Goal: Transaction & Acquisition: Book appointment/travel/reservation

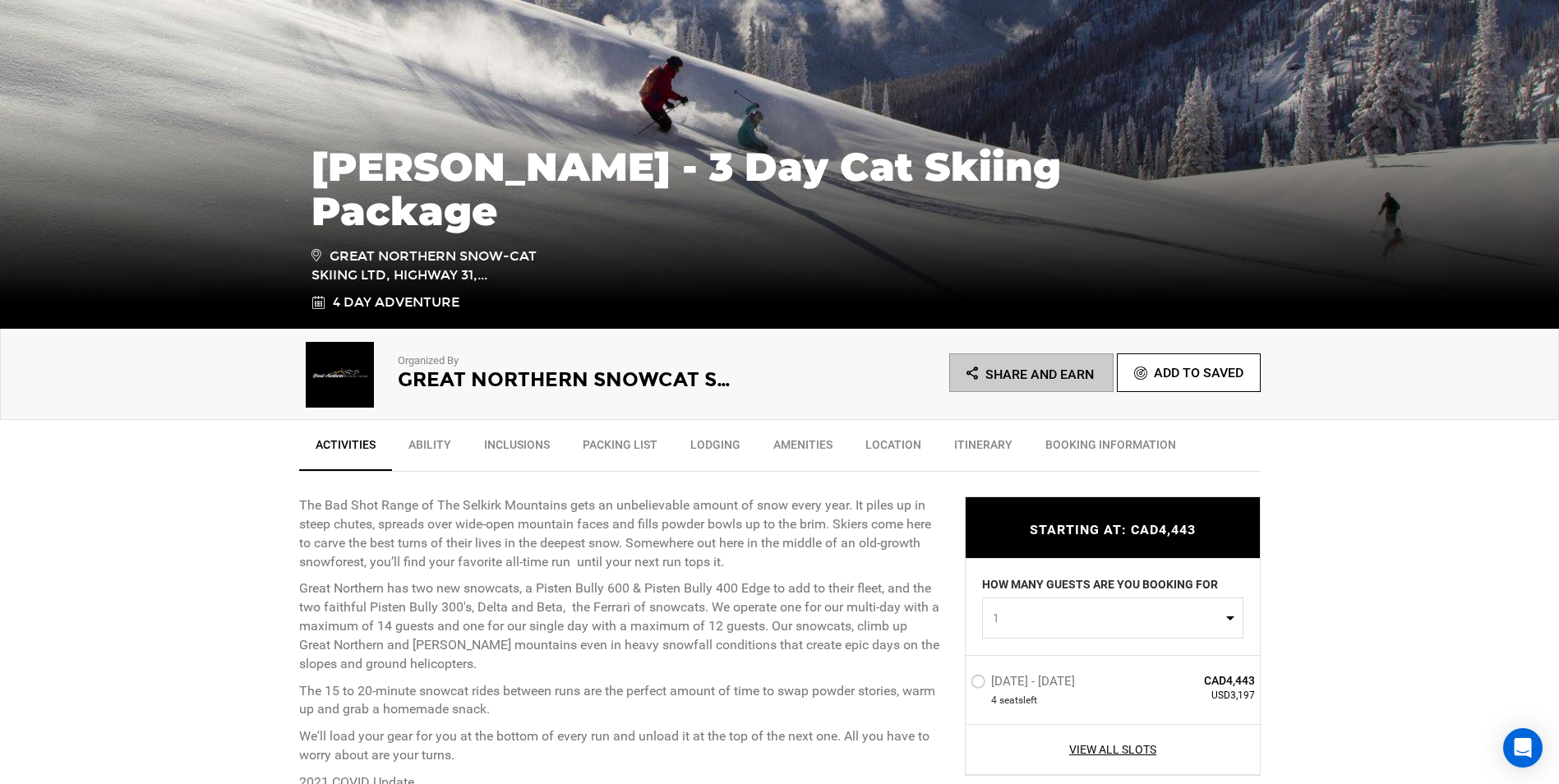
scroll to position [329, 0]
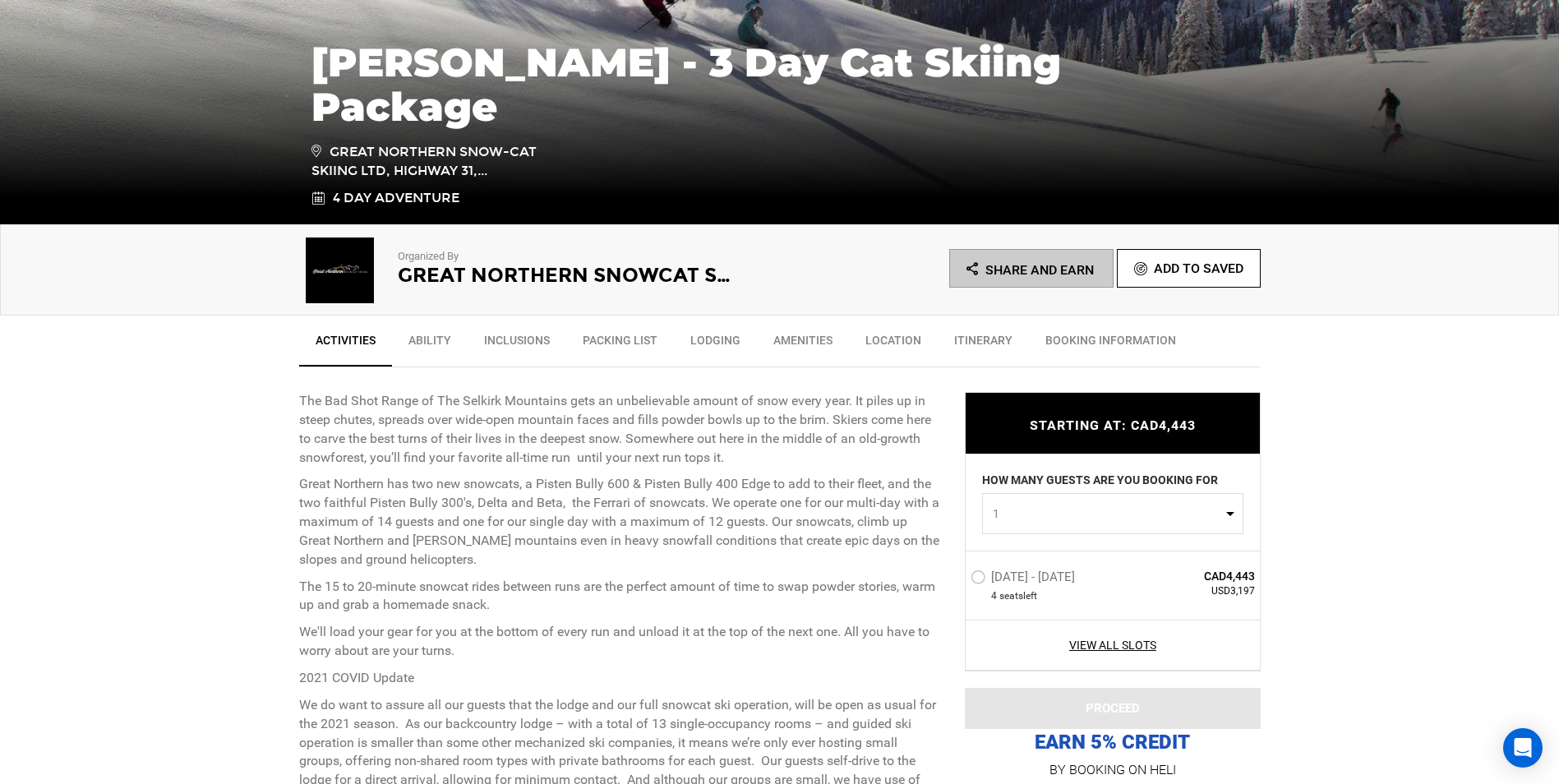
click at [973, 574] on label "[DATE] - [DATE]" at bounding box center [1025, 579] width 109 height 20
click at [959, 574] on input "[DATE] - [DATE]" at bounding box center [959, 584] width 0 height 35
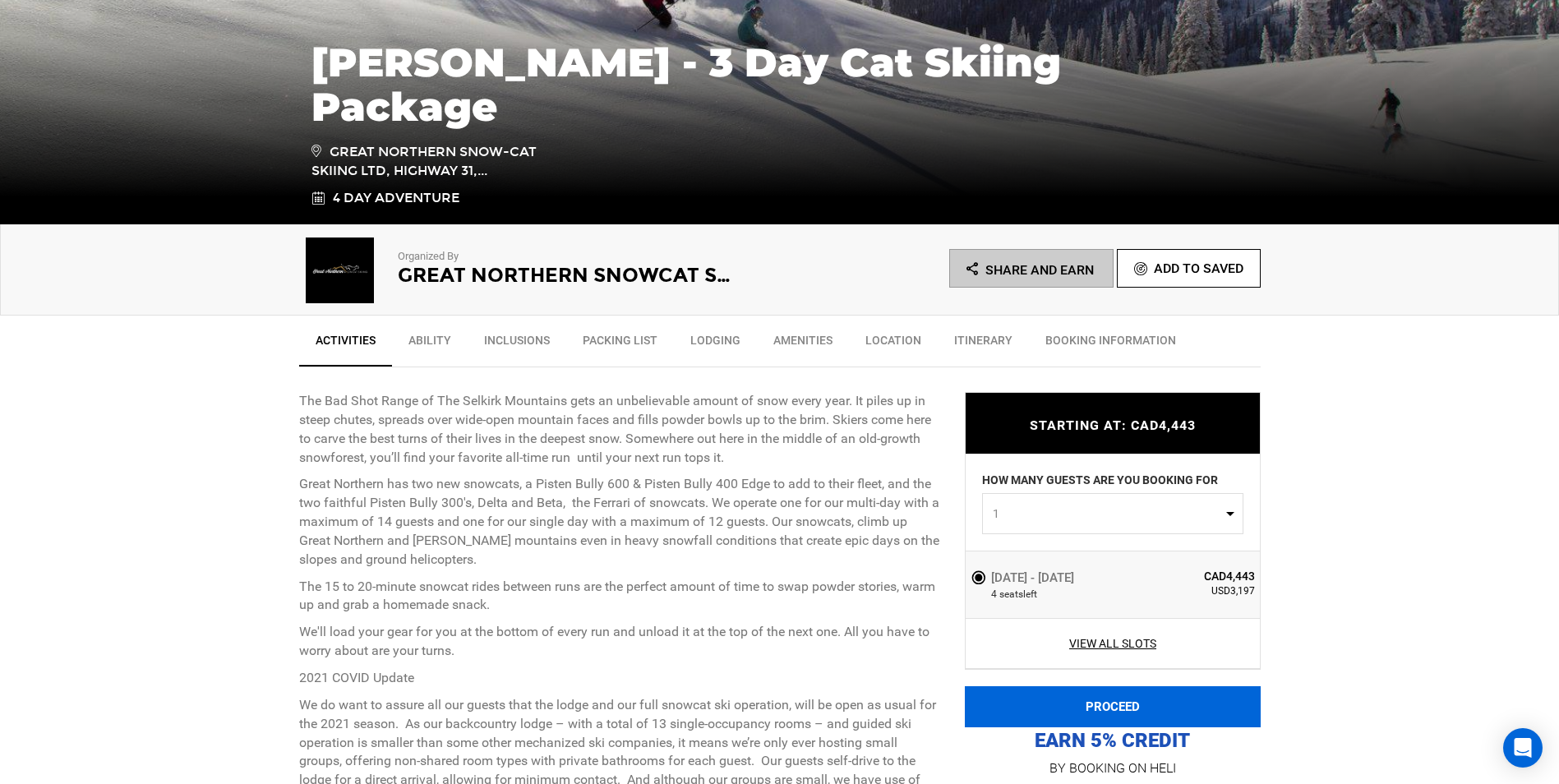
click at [1047, 625] on button "PROCEED" at bounding box center [1113, 706] width 296 height 41
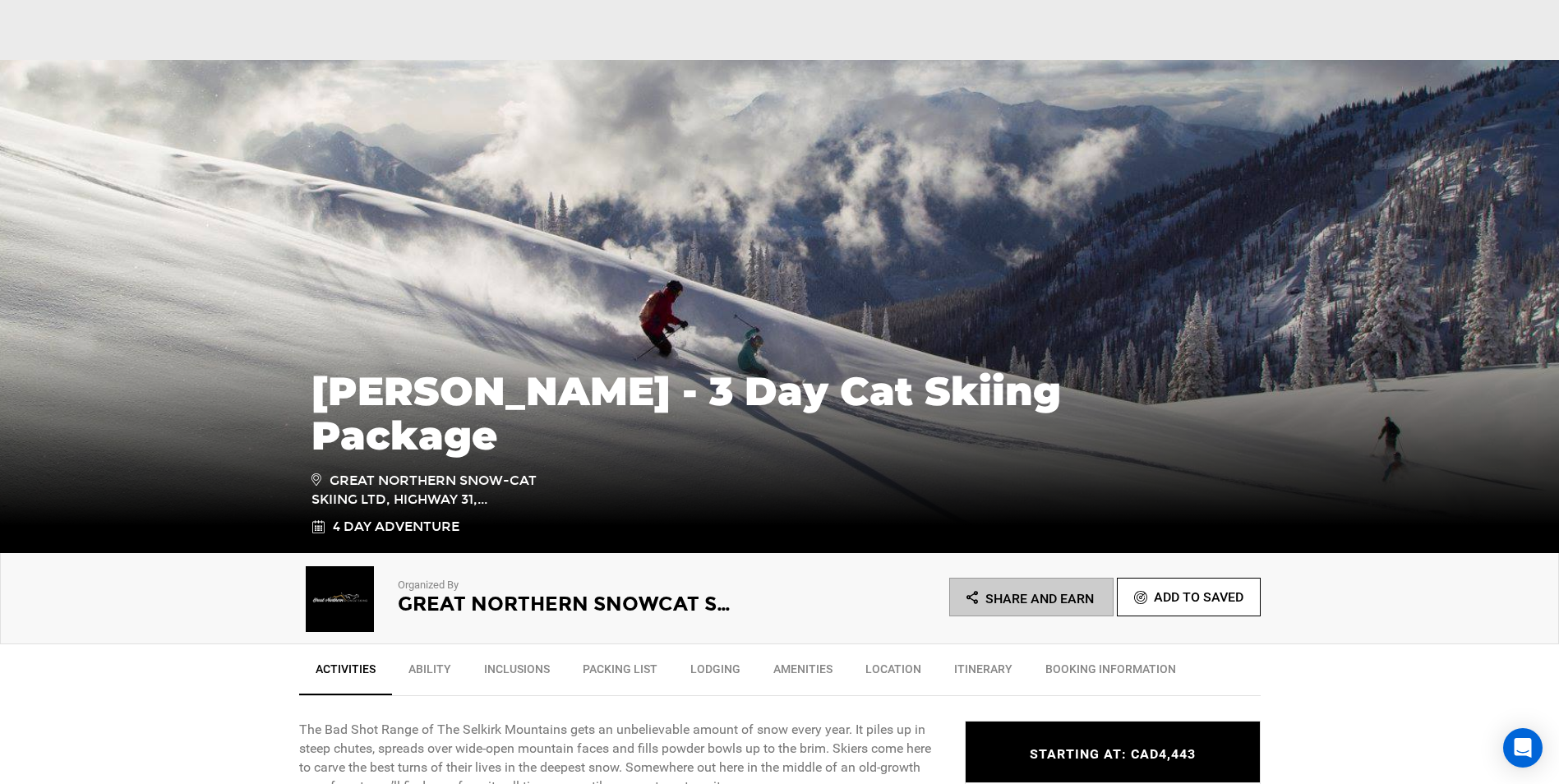
scroll to position [411, 0]
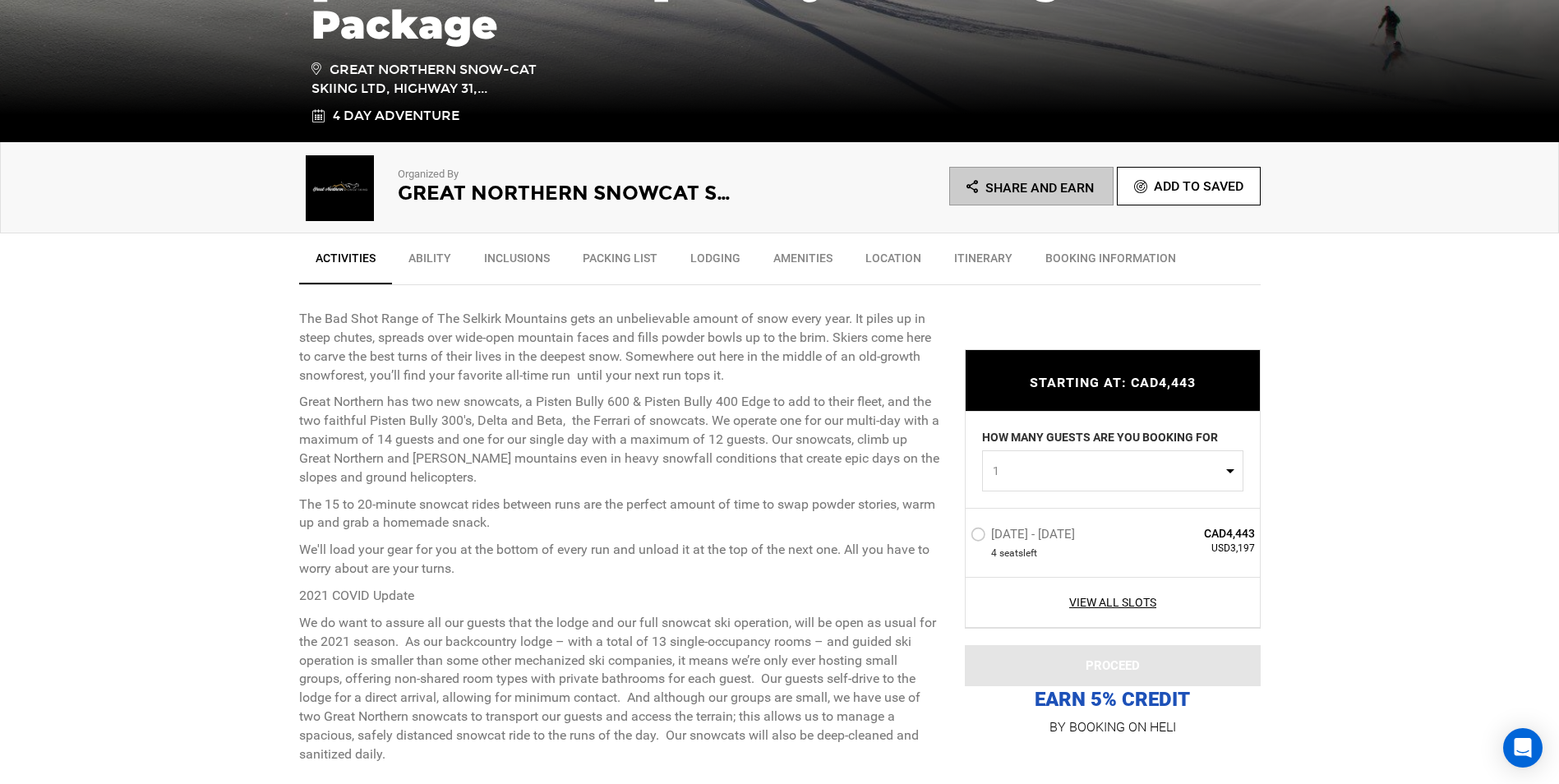
click at [984, 530] on label "[DATE] - [DATE]" at bounding box center [1025, 536] width 109 height 20
click at [959, 530] on input "[DATE] - [DATE]" at bounding box center [959, 541] width 0 height 35
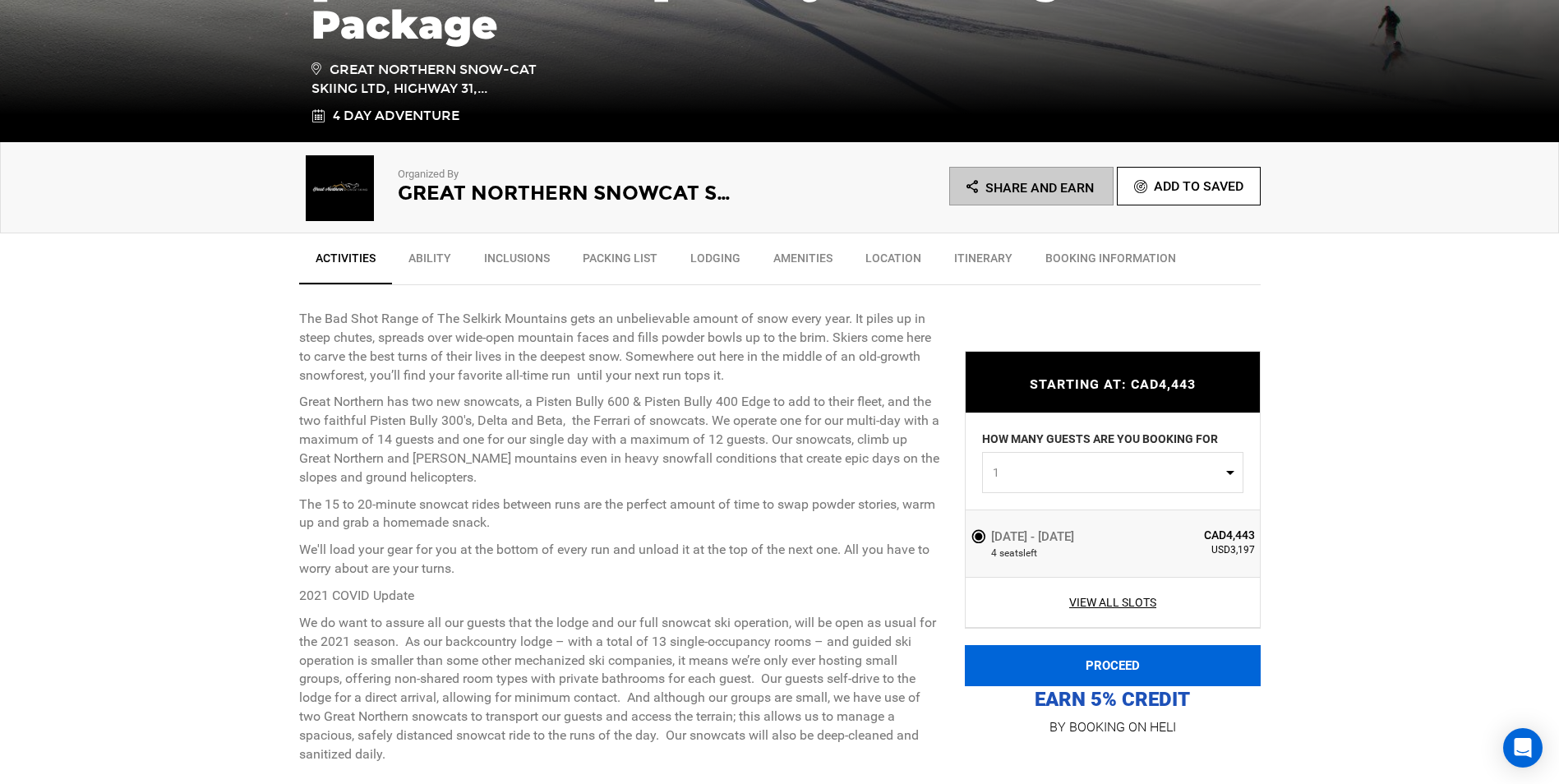
click at [1047, 625] on button "PROCEED" at bounding box center [1113, 665] width 296 height 41
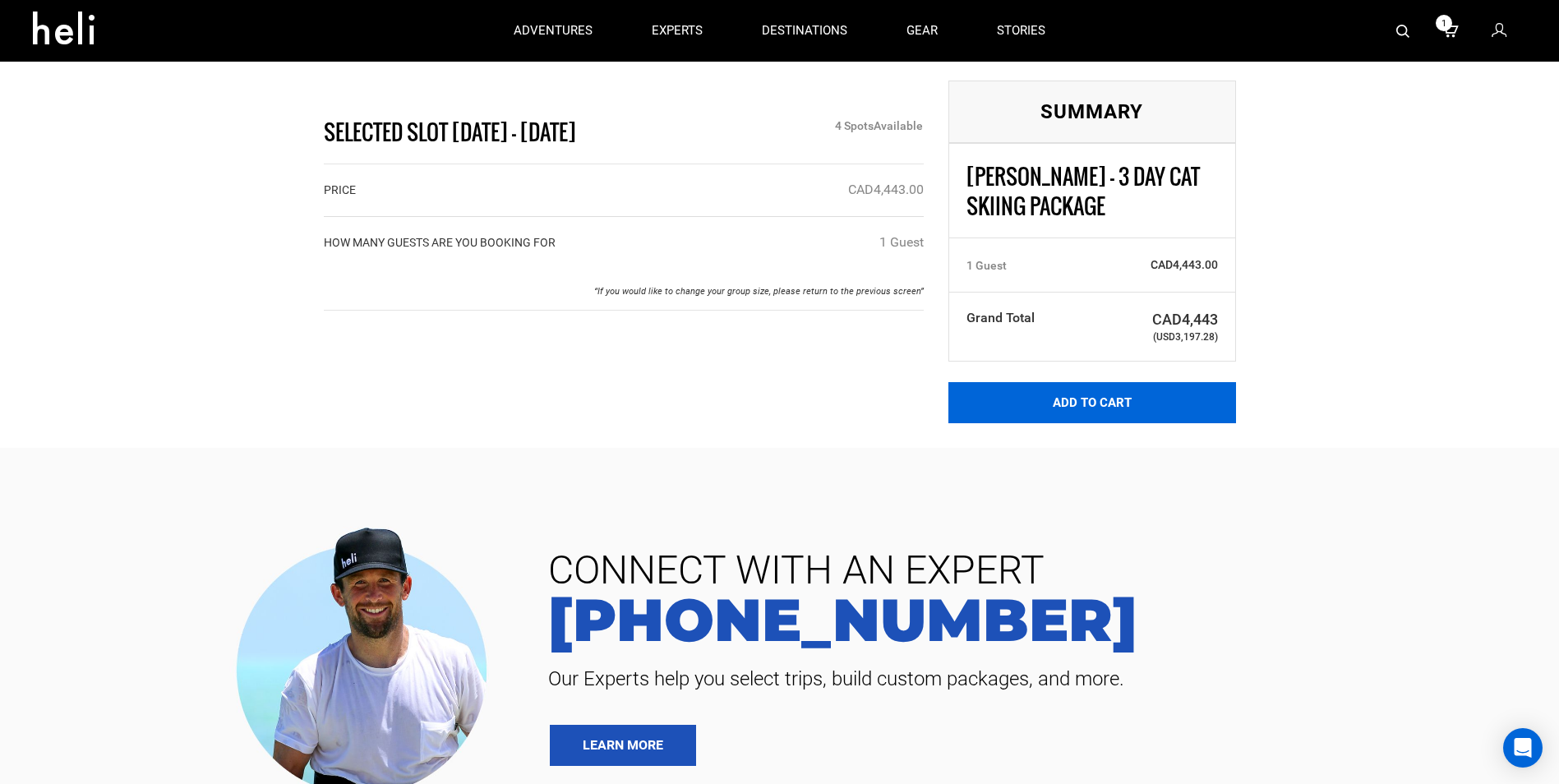
click at [1047, 400] on button "Add to Cart" at bounding box center [1092, 402] width 288 height 41
